Goal: Task Accomplishment & Management: Use online tool/utility

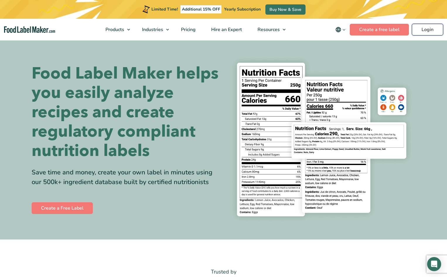
click at [427, 27] on link "Login" at bounding box center [427, 30] width 31 height 12
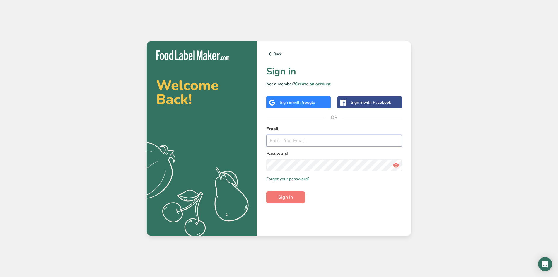
click at [291, 144] on input "email" at bounding box center [334, 141] width 136 height 12
click at [266, 191] on button "Sign in" at bounding box center [285, 197] width 39 height 12
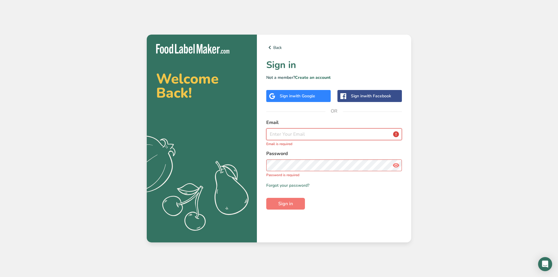
type input "[PERSON_NAME][EMAIL_ADDRESS][DOMAIN_NAME]"
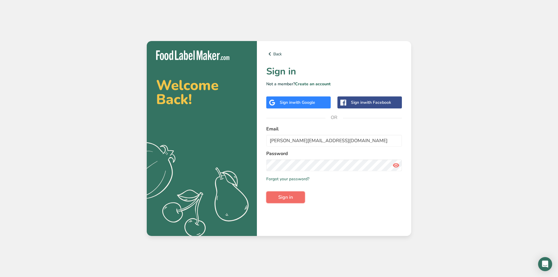
click at [286, 195] on span "Sign in" at bounding box center [285, 197] width 15 height 7
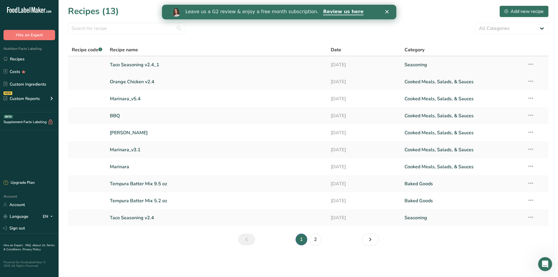
click at [130, 66] on link "Taco Seasoning v2.4_1" at bounding box center [217, 65] width 214 height 12
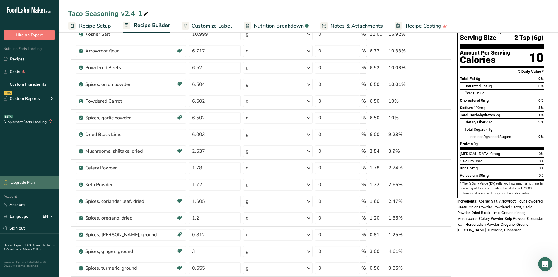
scroll to position [59, 0]
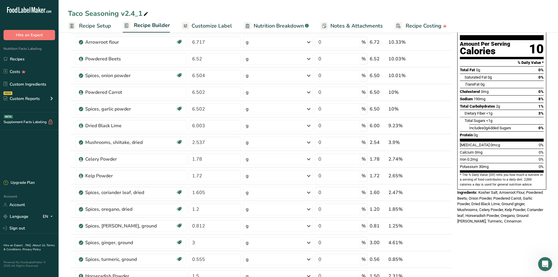
click at [447, 131] on div "Protein 0g" at bounding box center [502, 134] width 84 height 7
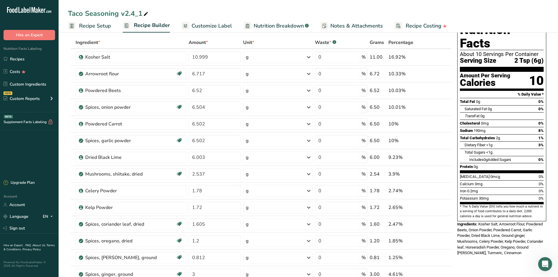
scroll to position [0, 0]
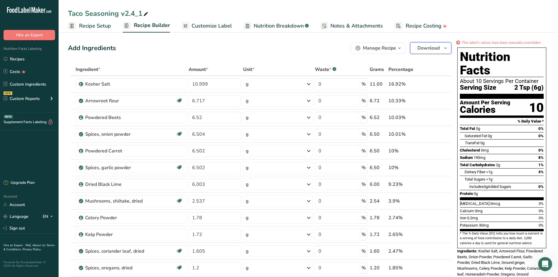
click at [434, 50] on span "Download" at bounding box center [429, 48] width 22 height 7
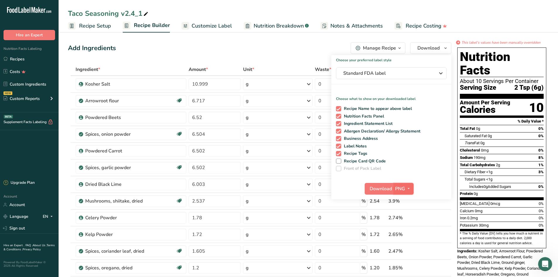
click at [407, 189] on icon "button" at bounding box center [408, 188] width 5 height 7
click at [447, 23] on ul "Recipe Setup Recipe Builder Customize Label Nutrition Breakdown .a-a{fill:#3473…" at bounding box center [309, 26] width 500 height 14
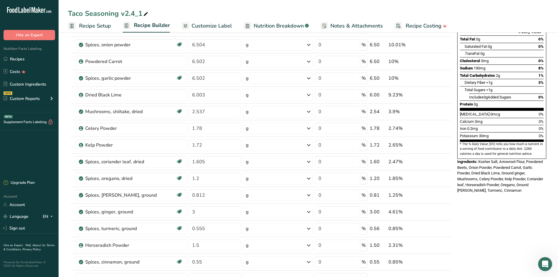
scroll to position [31, 0]
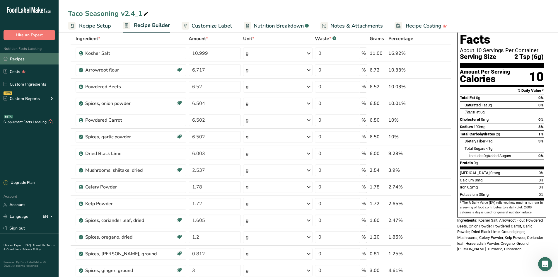
click at [16, 58] on link "Recipes" at bounding box center [29, 58] width 59 height 11
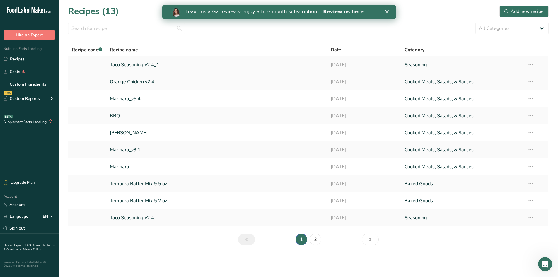
click at [125, 66] on link "Taco Seasoning v2.4_1" at bounding box center [217, 65] width 214 height 12
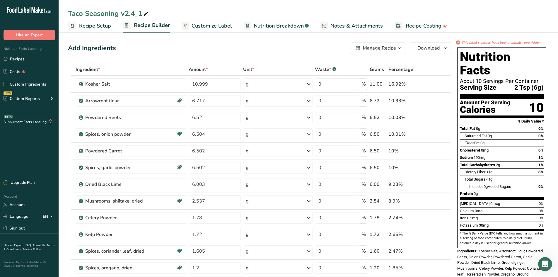
click at [398, 48] on icon "button" at bounding box center [399, 48] width 5 height 7
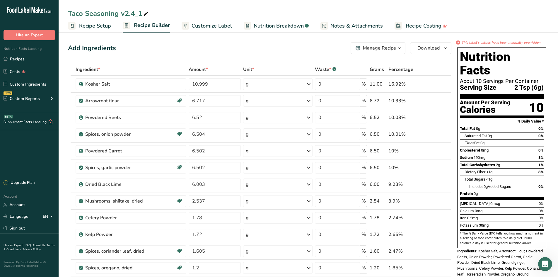
click at [207, 26] on span "Customize Label" at bounding box center [212, 26] width 40 height 8
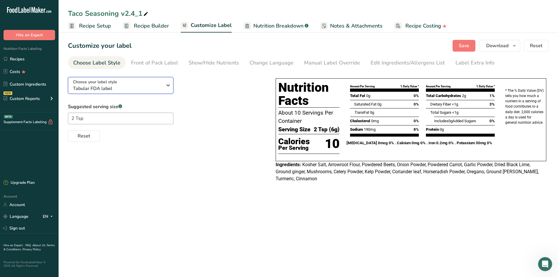
click at [169, 86] on icon "button" at bounding box center [168, 85] width 7 height 11
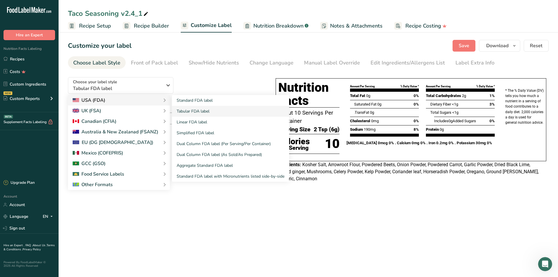
click at [96, 100] on div "USA (FDA)" at bounding box center [89, 100] width 33 height 7
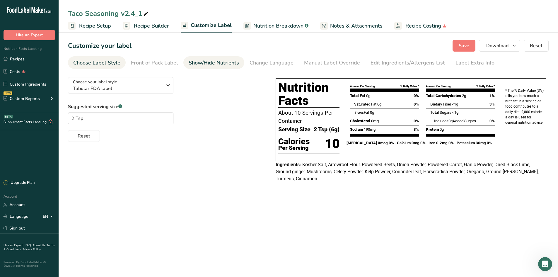
click at [195, 62] on div "Show/Hide Nutrients" at bounding box center [214, 63] width 50 height 8
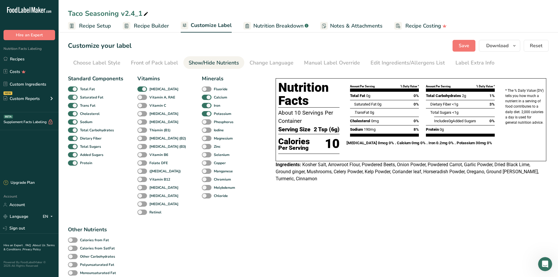
click at [74, 97] on span at bounding box center [73, 98] width 10 height 6
click at [72, 97] on input "Saturated Fat" at bounding box center [70, 97] width 4 height 4
checkbox input "false"
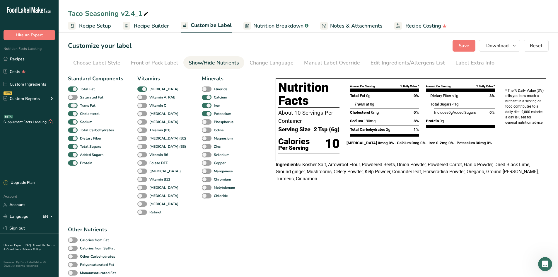
click at [73, 106] on span at bounding box center [73, 106] width 10 height 6
click at [72, 106] on input "Trans Fat" at bounding box center [70, 105] width 4 height 4
checkbox input "false"
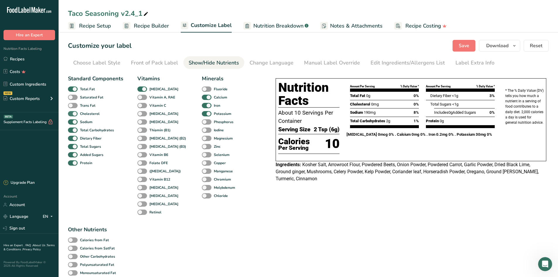
click at [73, 114] on span at bounding box center [73, 114] width 10 height 6
click at [72, 114] on input "Cholesterol" at bounding box center [70, 114] width 4 height 4
checkbox input "false"
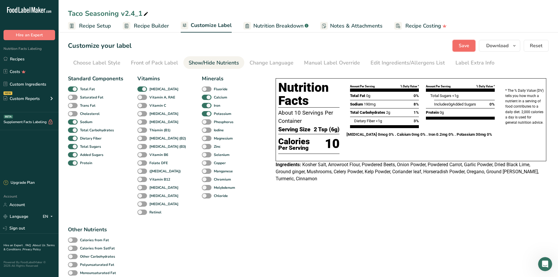
click at [447, 47] on span "Save" at bounding box center [464, 45] width 11 height 7
click at [447, 44] on span "Save" at bounding box center [464, 45] width 11 height 7
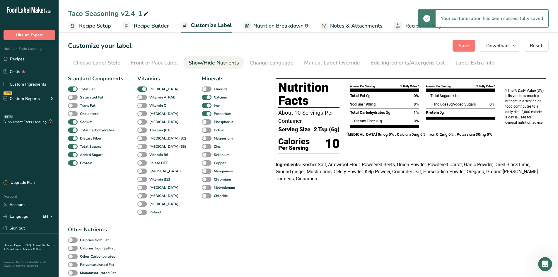
click at [203, 26] on span "Customize Label" at bounding box center [211, 25] width 41 height 8
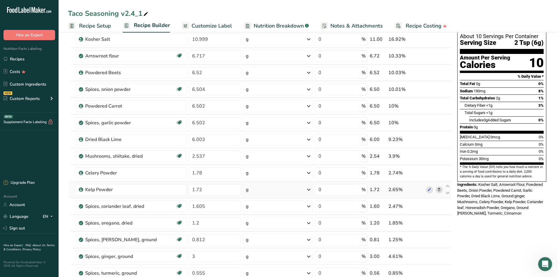
scroll to position [29, 0]
